Goal: Task Accomplishment & Management: Use online tool/utility

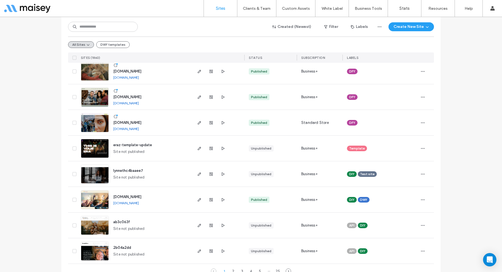
scroll to position [1771, 0]
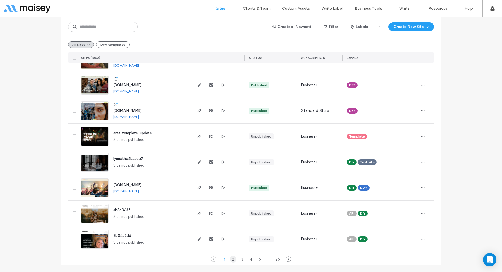
click at [231, 258] on div "2" at bounding box center [233, 258] width 7 height 7
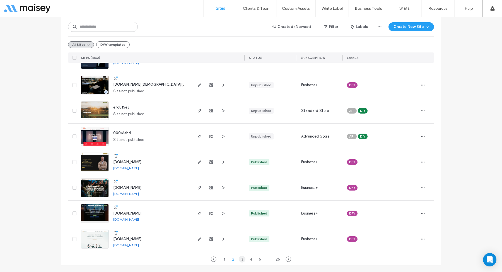
click at [241, 257] on div "3" at bounding box center [242, 258] width 7 height 7
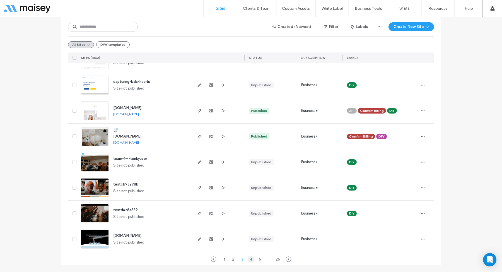
click at [247, 258] on div "4" at bounding box center [250, 258] width 7 height 7
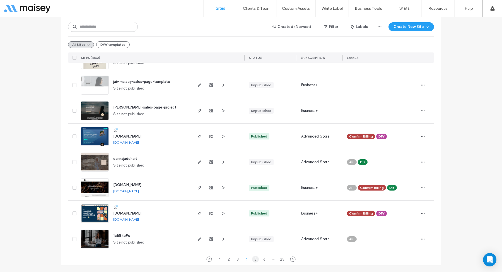
click at [254, 259] on div "5" at bounding box center [255, 258] width 7 height 7
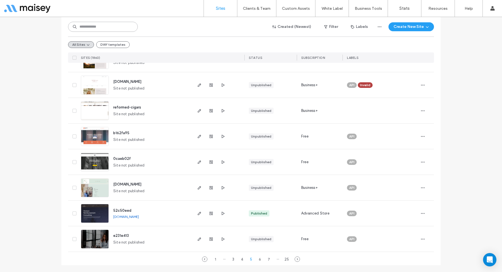
click at [99, 26] on input at bounding box center [103, 27] width 70 height 10
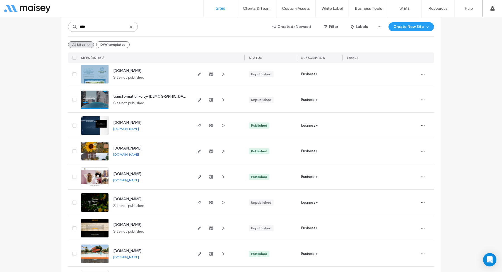
scroll to position [246, 0]
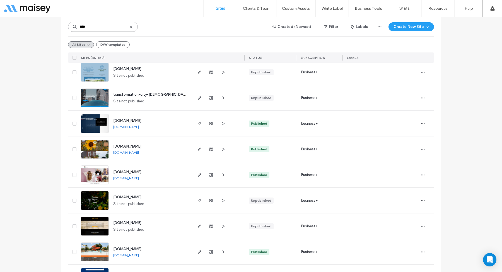
type input "****"
click at [129, 25] on icon at bounding box center [131, 27] width 4 height 4
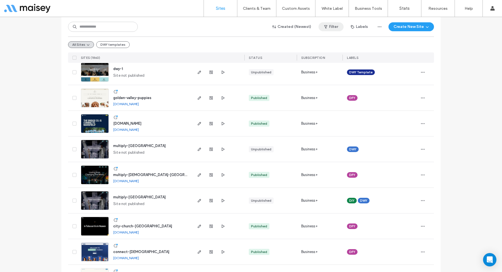
click at [329, 28] on button "Filter" at bounding box center [330, 26] width 25 height 9
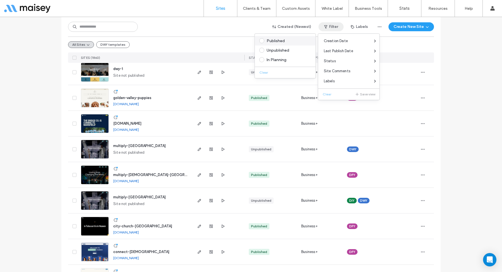
click at [290, 42] on div "Published" at bounding box center [287, 40] width 42 height 5
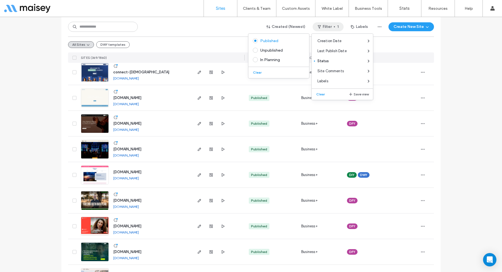
scroll to position [169, 0]
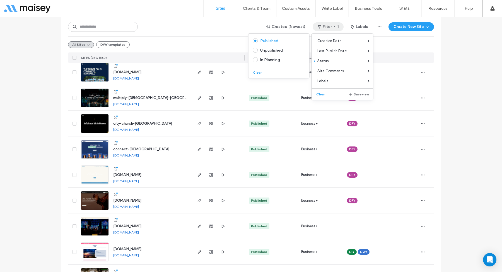
click at [207, 38] on div "All Sites DWY templates" at bounding box center [251, 44] width 366 height 16
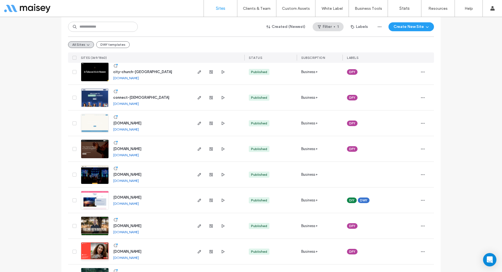
scroll to position [215, 0]
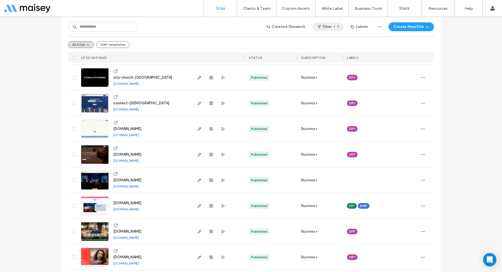
click at [318, 26] on use "button" at bounding box center [318, 26] width 3 height 3
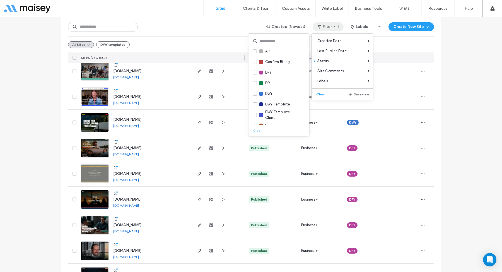
scroll to position [1129, 0]
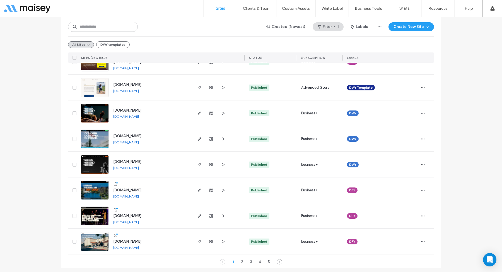
scroll to position [1771, 0]
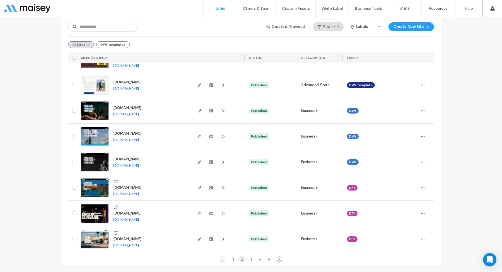
click at [240, 258] on div "2" at bounding box center [242, 258] width 7 height 7
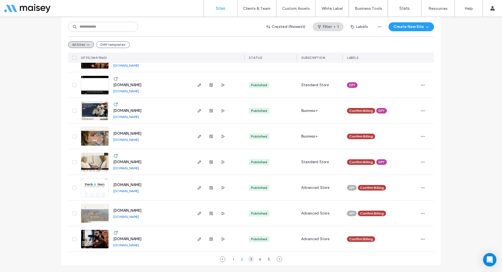
click at [250, 261] on div "3" at bounding box center [250, 258] width 7 height 7
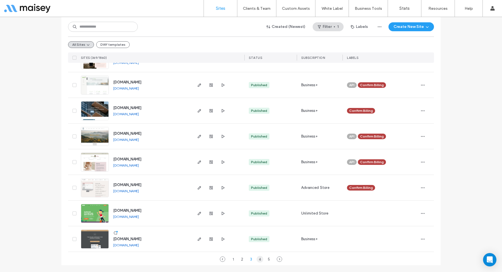
click at [259, 261] on div "4" at bounding box center [259, 258] width 7 height 7
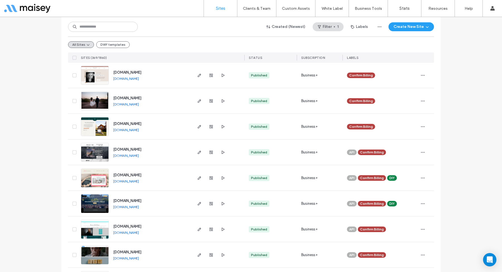
scroll to position [269, 0]
click at [139, 103] on link "[DOMAIN_NAME]" at bounding box center [126, 104] width 26 height 4
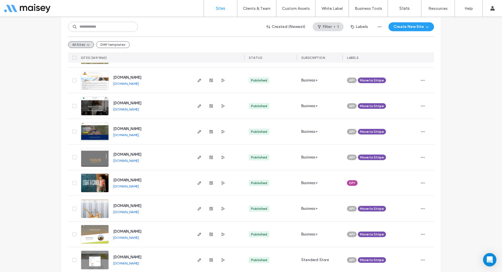
scroll to position [1222, 0]
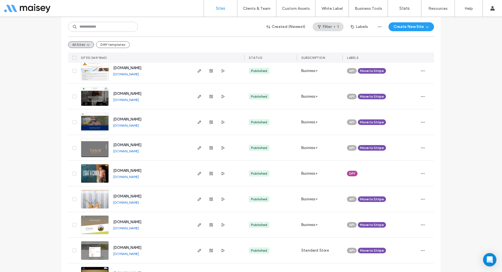
click at [137, 176] on link "[DOMAIN_NAME]" at bounding box center [126, 176] width 26 height 4
click at [92, 171] on img at bounding box center [94, 183] width 27 height 38
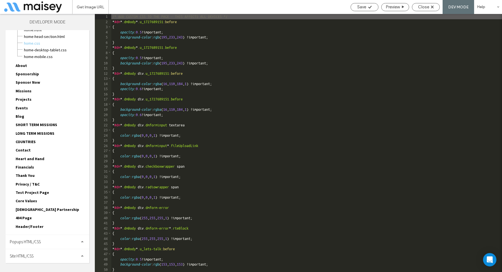
click at [30, 257] on span "Site HTML/CSS" at bounding box center [22, 255] width 24 height 5
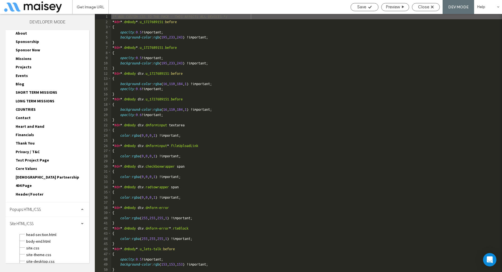
scroll to position [67, 0]
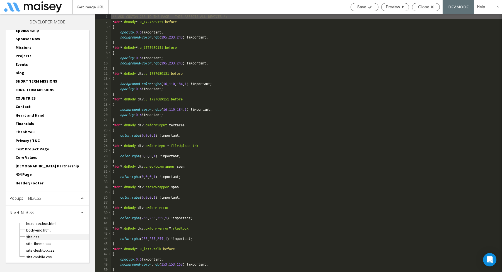
click at [38, 234] on span "site.css" at bounding box center [57, 237] width 63 height 6
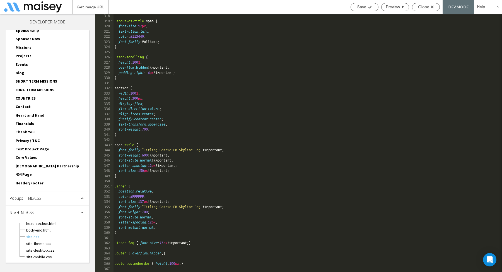
scroll to position [1825, 0]
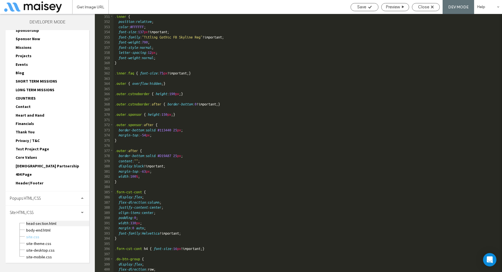
click at [45, 223] on span "head-section.html" at bounding box center [57, 223] width 63 height 6
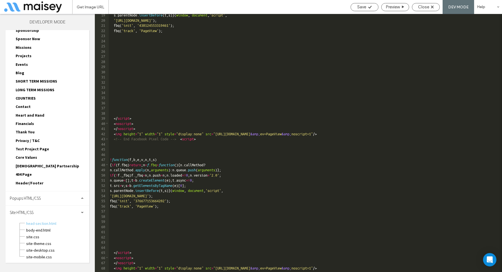
scroll to position [0, 0]
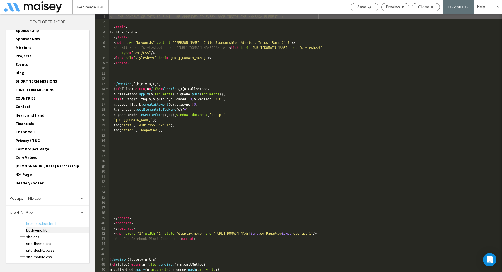
click at [43, 230] on span "body-end.html" at bounding box center [57, 230] width 63 height 6
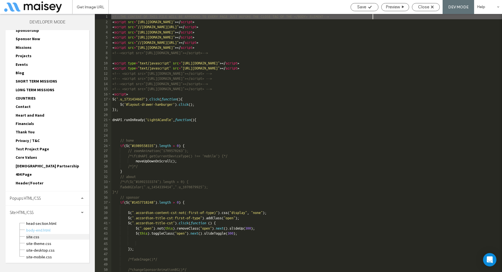
click at [32, 235] on span "site.css" at bounding box center [57, 237] width 63 height 6
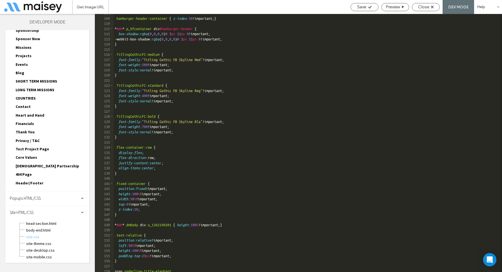
scroll to position [568, 0]
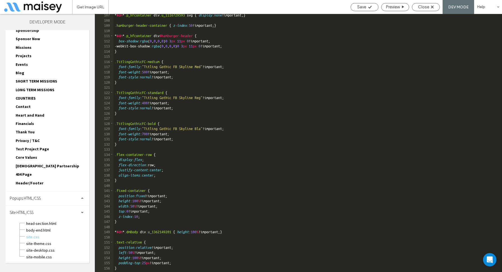
click at [154, 65] on div "* #dm * .p_hfcontainer div .u_1116729593 svg { display : none !important; } .ha…" at bounding box center [307, 147] width 388 height 268
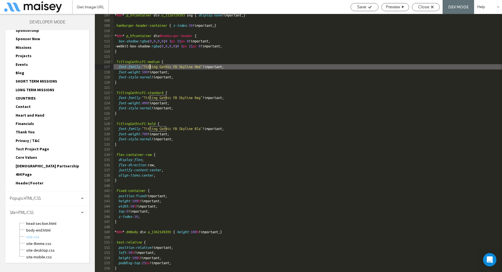
click at [154, 65] on div "* #dm * .p_hfcontainer div .u_1116729593 svg { display : none !important; } .ha…" at bounding box center [307, 147] width 388 height 268
click at [428, 6] on span "Close" at bounding box center [423, 6] width 11 height 5
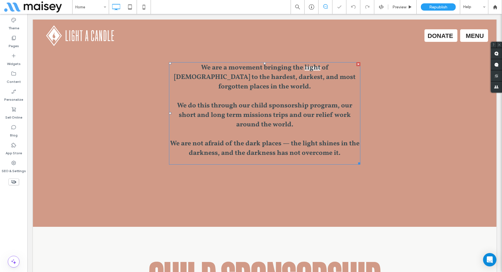
scroll to position [299, 0]
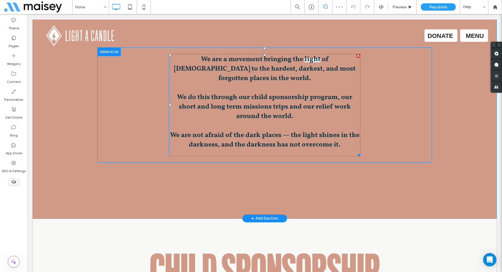
click at [234, 110] on p "We do this through our child sponsorship program, our short and long term missi…" at bounding box center [264, 107] width 191 height 28
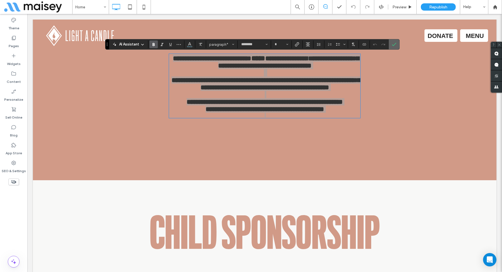
click at [395, 46] on icon "Confirm" at bounding box center [393, 44] width 4 height 4
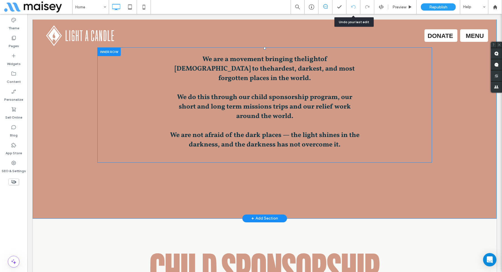
click at [352, 7] on icon at bounding box center [353, 7] width 4 height 4
click at [147, 7] on icon at bounding box center [143, 6] width 11 height 11
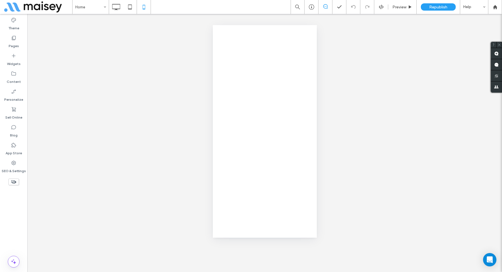
scroll to position [0, 0]
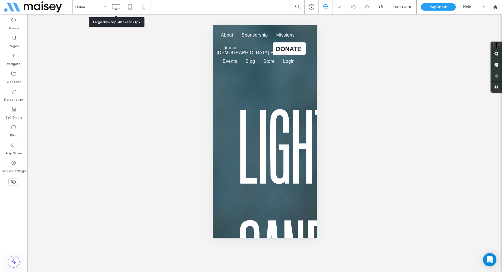
click at [117, 5] on icon at bounding box center [115, 6] width 11 height 11
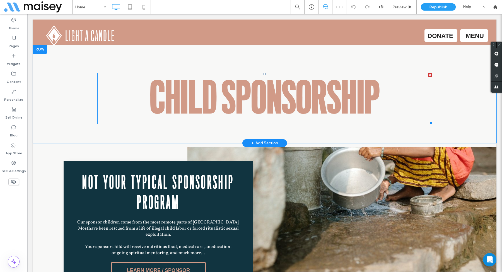
scroll to position [470, 0]
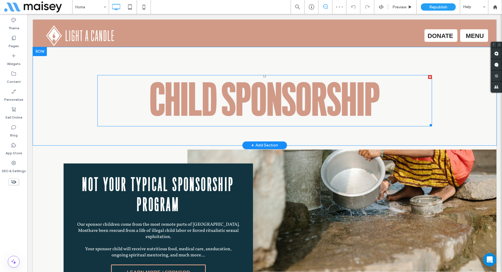
click at [237, 76] on span "CHILD SPONSORSHIP" at bounding box center [265, 101] width 230 height 50
type input "**********"
type input "***"
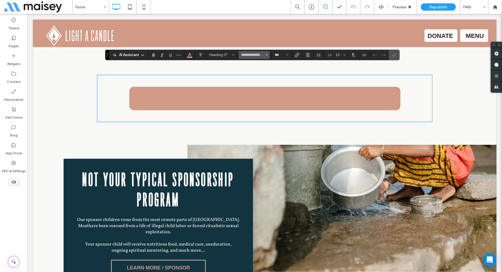
click at [253, 58] on button "**********" at bounding box center [254, 55] width 31 height 8
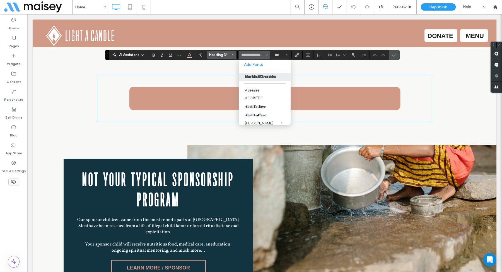
click at [235, 54] on button "Heading 3*" at bounding box center [221, 55] width 29 height 8
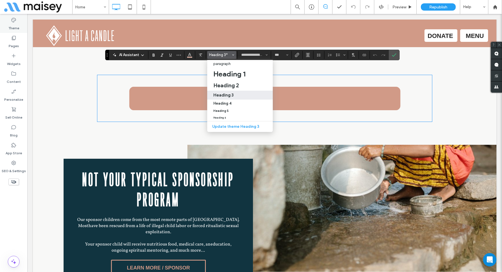
click at [8, 23] on div "Theme" at bounding box center [13, 24] width 27 height 18
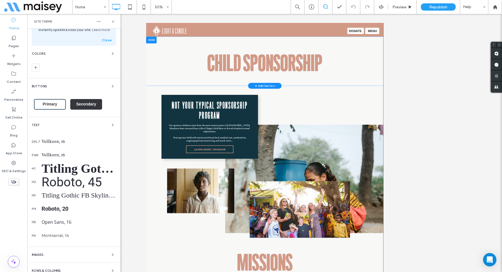
scroll to position [29, 0]
click at [111, 122] on icon "button" at bounding box center [112, 124] width 4 height 4
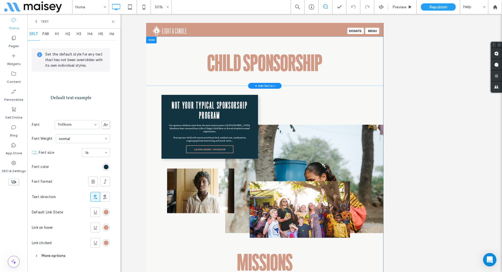
scroll to position [5, 0]
click at [52, 32] on div "H1" at bounding box center [56, 34] width 11 height 12
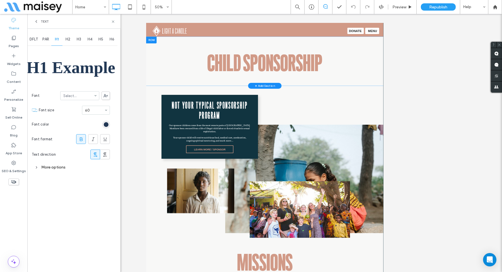
scroll to position [0, 0]
type input "*"
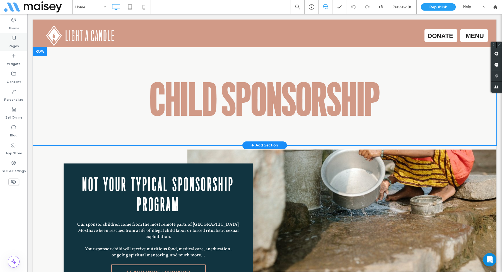
click at [14, 41] on label "Pages" at bounding box center [14, 45] width 10 height 8
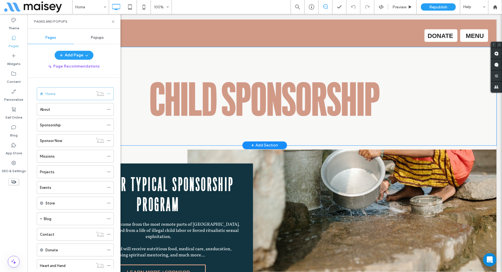
click at [13, 34] on div "Pages" at bounding box center [13, 42] width 27 height 18
click at [13, 25] on label "Theme" at bounding box center [13, 27] width 11 height 8
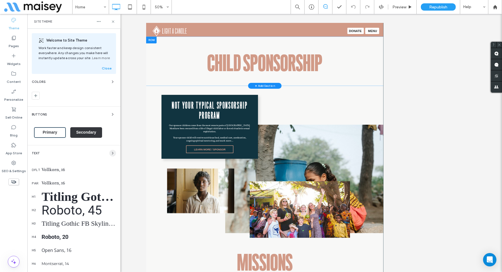
click at [110, 152] on icon "button" at bounding box center [112, 153] width 4 height 4
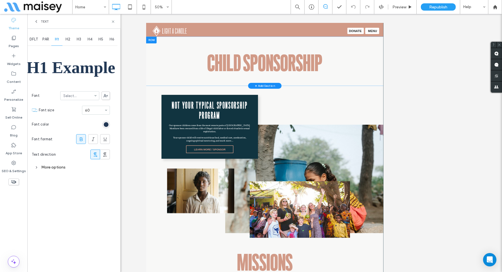
click at [104, 95] on icon at bounding box center [105, 95] width 4 height 3
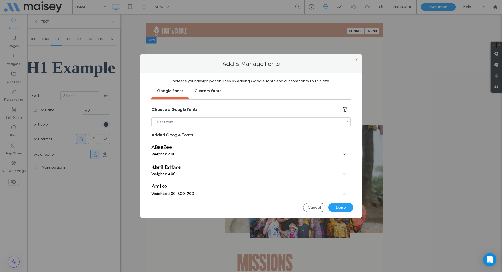
click at [205, 91] on div "Custom fonts" at bounding box center [208, 90] width 38 height 14
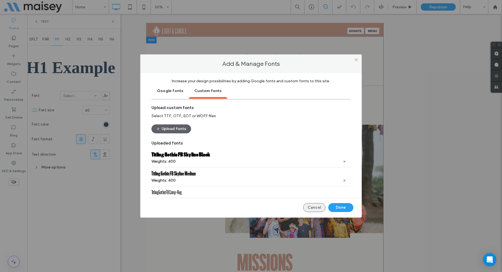
click at [316, 206] on button "Cancel" at bounding box center [314, 207] width 22 height 9
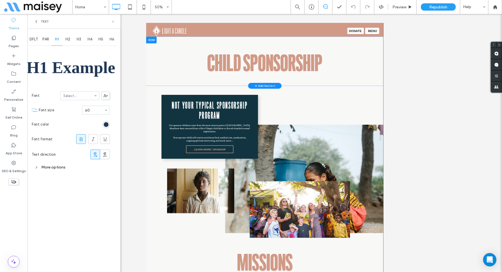
drag, startPoint x: 113, startPoint y: 21, endPoint x: 171, endPoint y: 5, distance: 59.6
click at [113, 21] on icon at bounding box center [113, 22] width 4 height 4
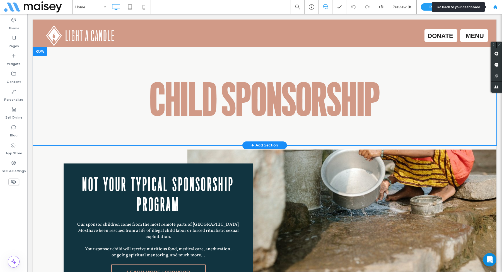
click at [497, 4] on div at bounding box center [495, 7] width 14 height 14
